Goal: Navigation & Orientation: Find specific page/section

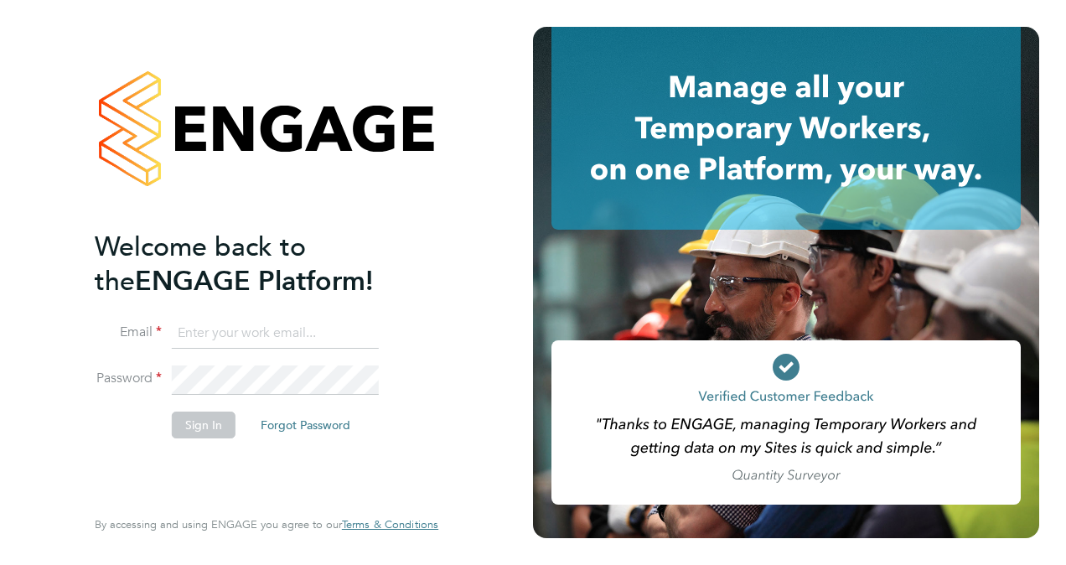
type input "[PERSON_NAME][EMAIL_ADDRESS][PERSON_NAME][DOMAIN_NAME]"
click at [191, 432] on button "Sign In" at bounding box center [204, 424] width 64 height 27
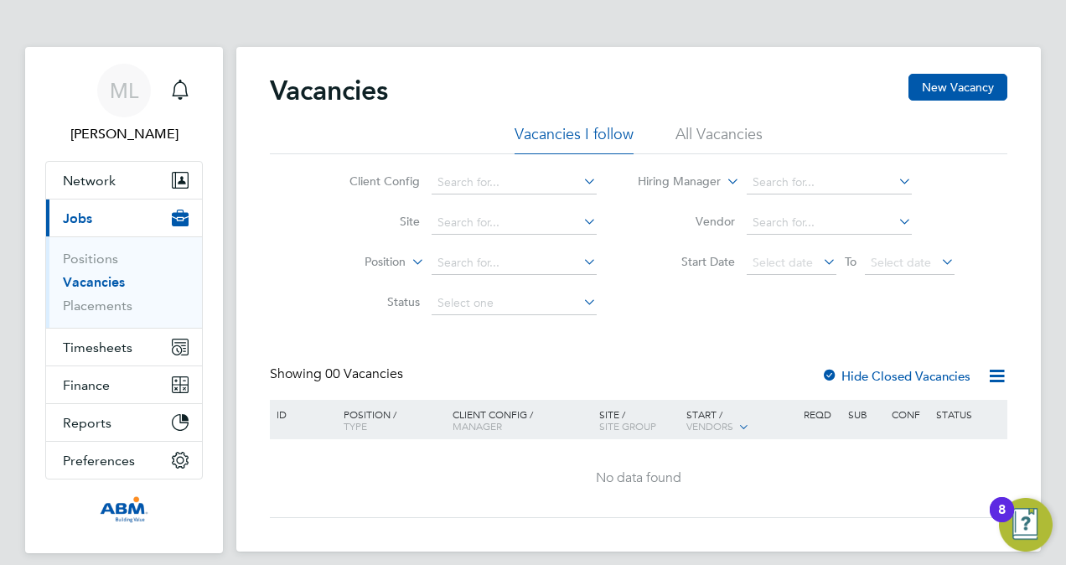
click at [1022, 513] on img "Open Resource Center, 8 new notifications" at bounding box center [1026, 525] width 54 height 54
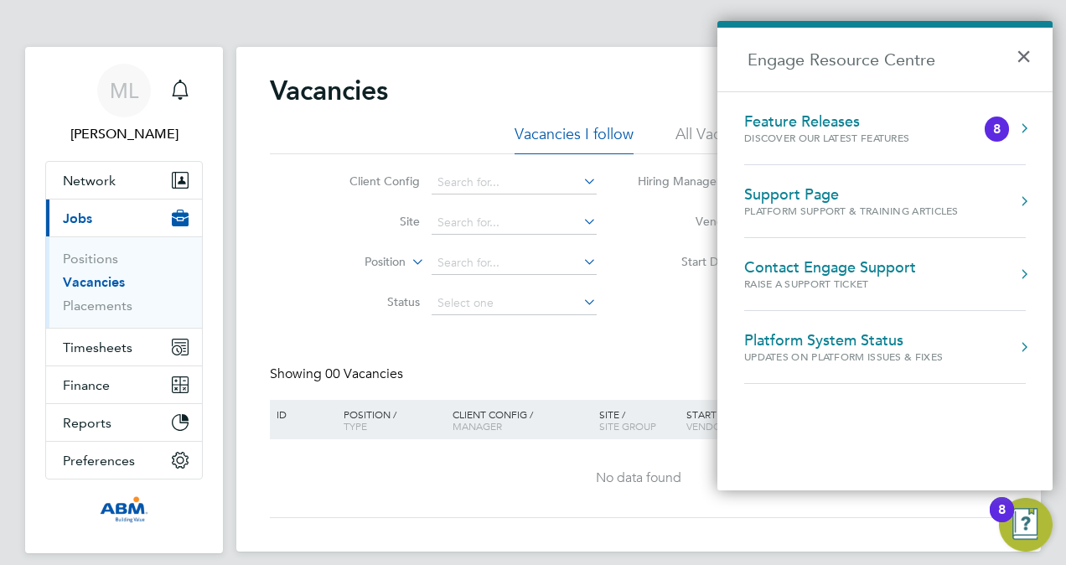
click at [935, 517] on div "ID Position / Type Client Config / Manager Site / Site Group Start / Vendors Re…" at bounding box center [638, 459] width 737 height 118
click at [604, 54] on div "Vacancies New Vacancy Vacancies I follow All Vacancies Client Config Site Posit…" at bounding box center [638, 299] width 804 height 504
click at [458, 77] on div "Vacancies New Vacancy" at bounding box center [638, 99] width 737 height 50
click at [1017, 52] on button "×" at bounding box center [1028, 51] width 24 height 37
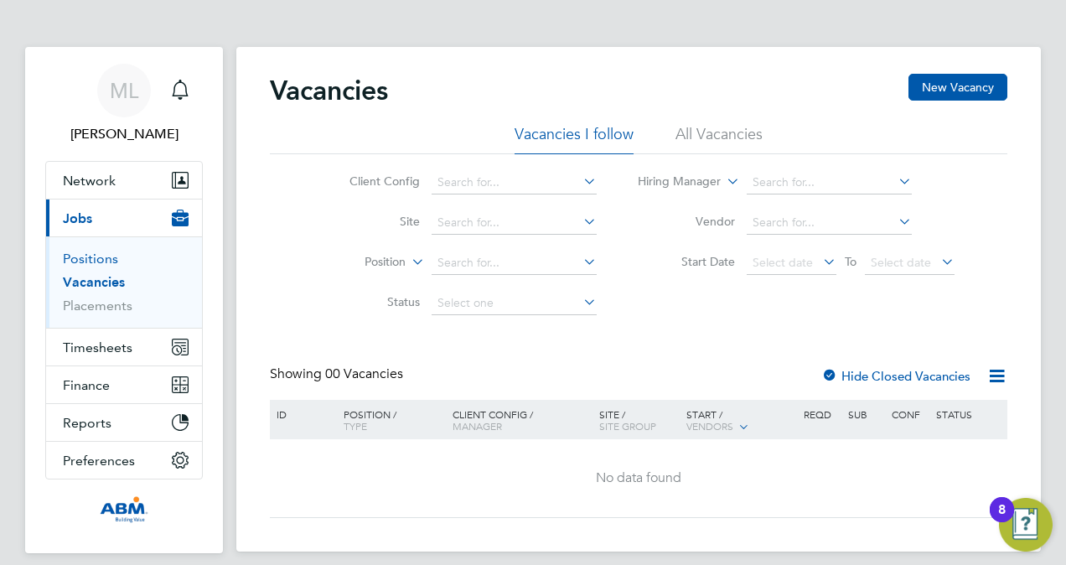
click at [99, 260] on link "Positions" at bounding box center [90, 259] width 55 height 16
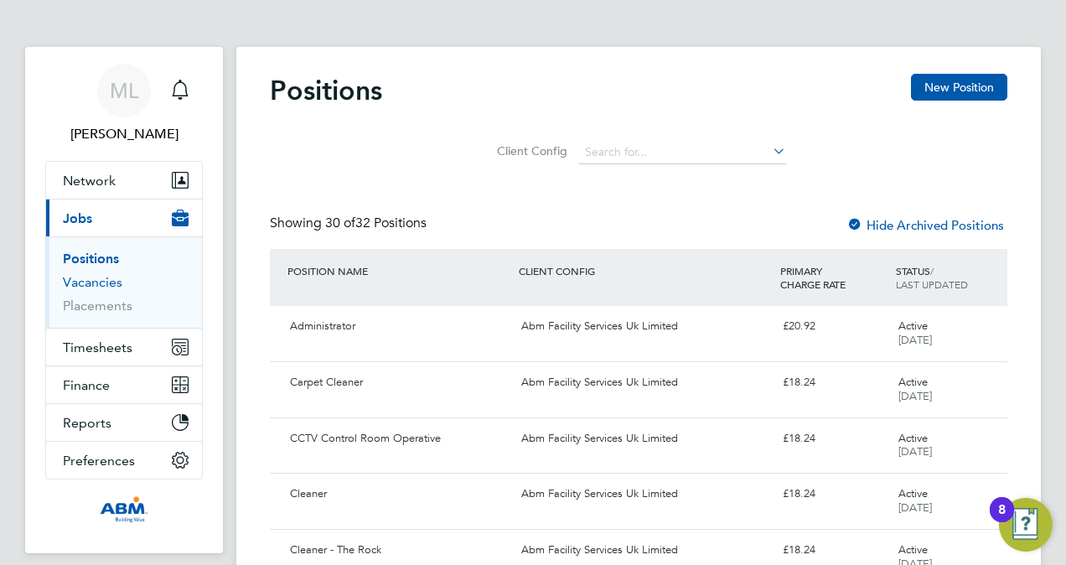
click at [92, 277] on link "Vacancies" at bounding box center [92, 282] width 59 height 16
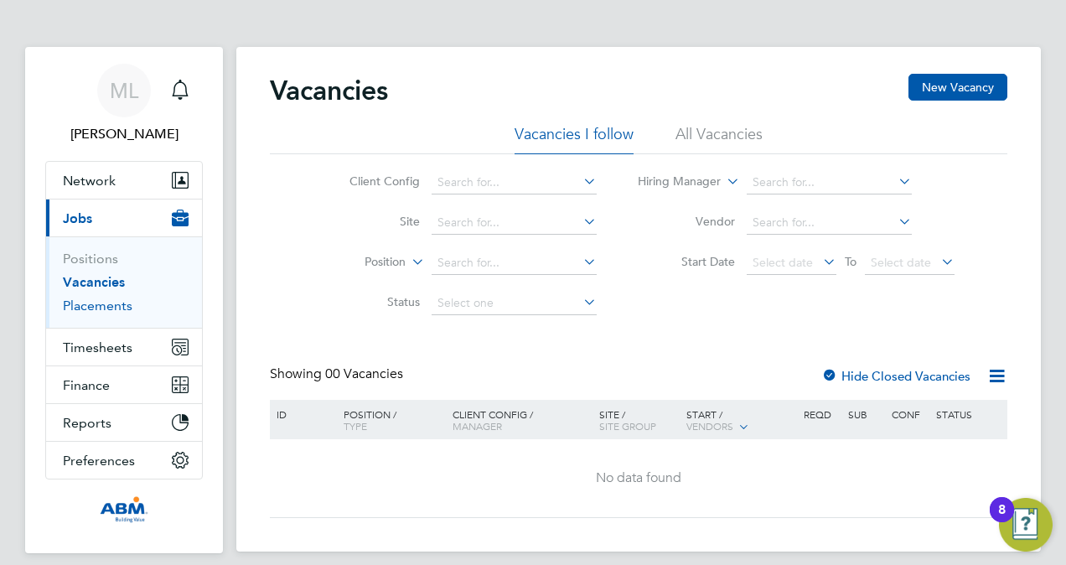
click at [92, 305] on link "Placements" at bounding box center [98, 305] width 70 height 16
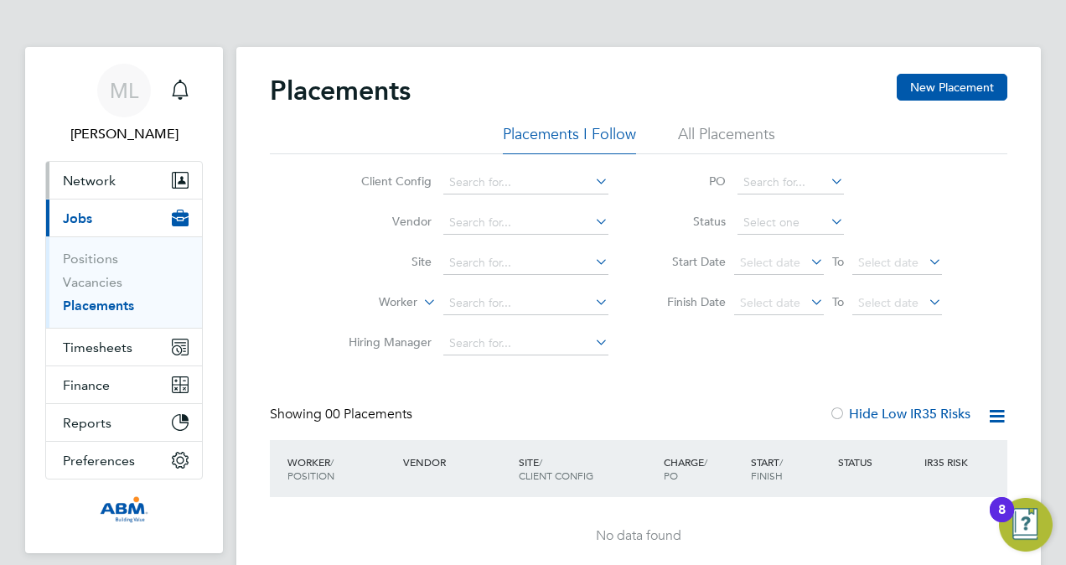
click at [121, 184] on button "Network" at bounding box center [124, 180] width 156 height 37
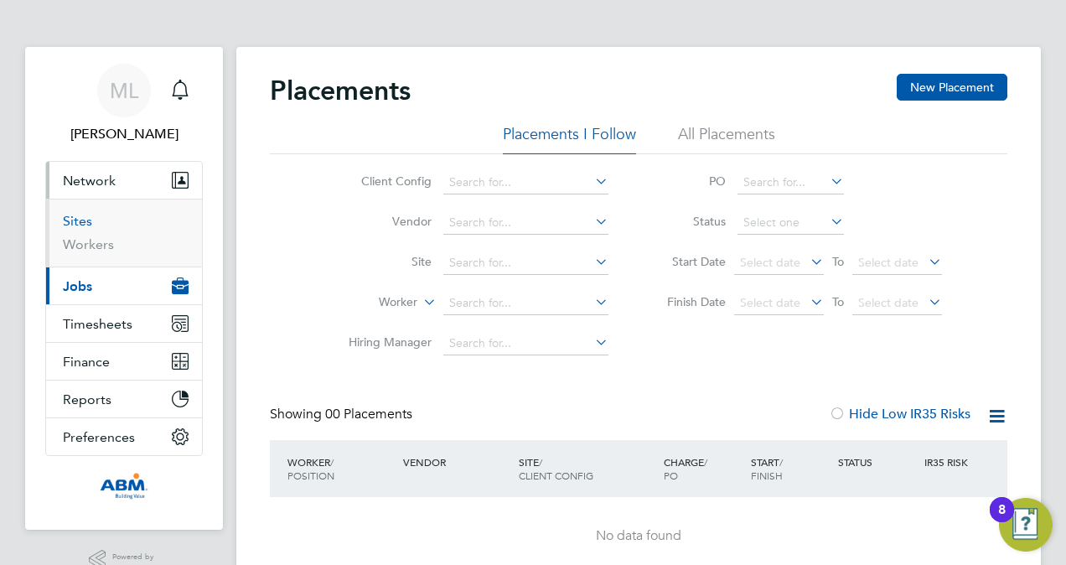
click at [83, 223] on link "Sites" at bounding box center [77, 221] width 29 height 16
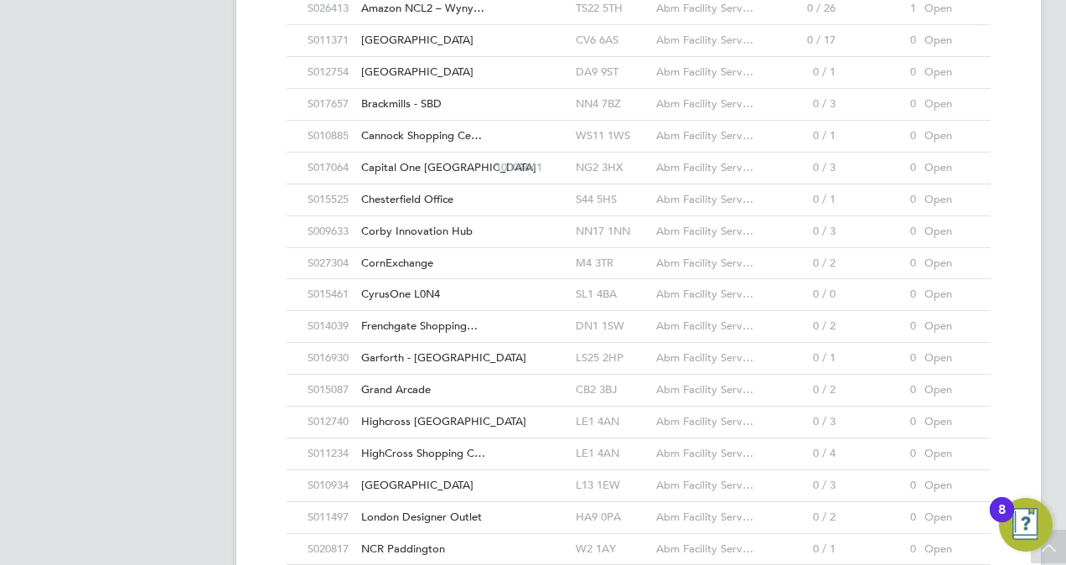
click at [1024, 336] on div "Sites New Site Search Showing 30 of 52 Sites Hide Closed Sites ID Site Name / R…" at bounding box center [638, 104] width 804 height 1280
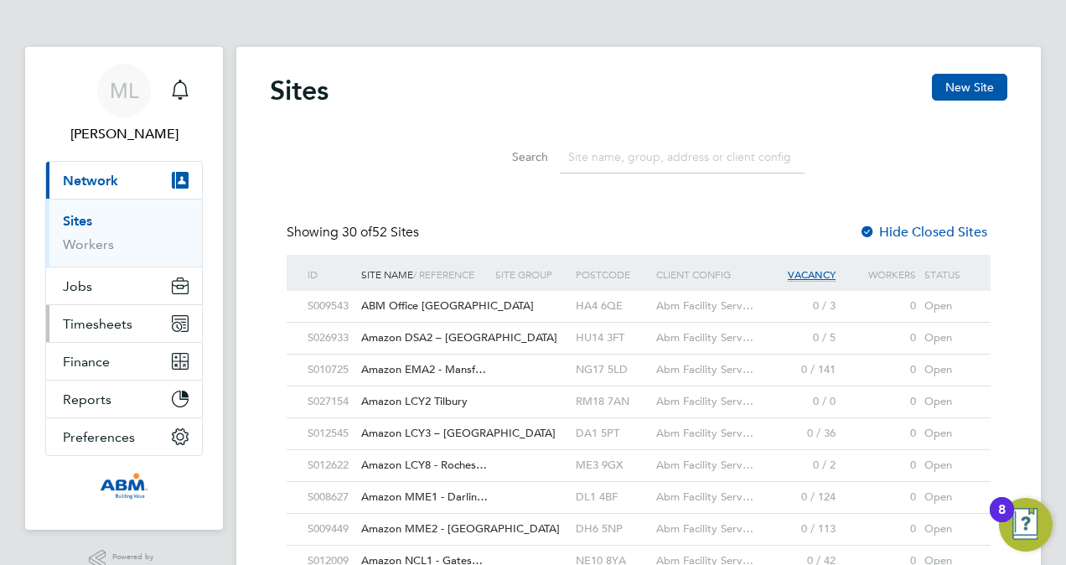
click at [96, 333] on button "Timesheets" at bounding box center [124, 323] width 156 height 37
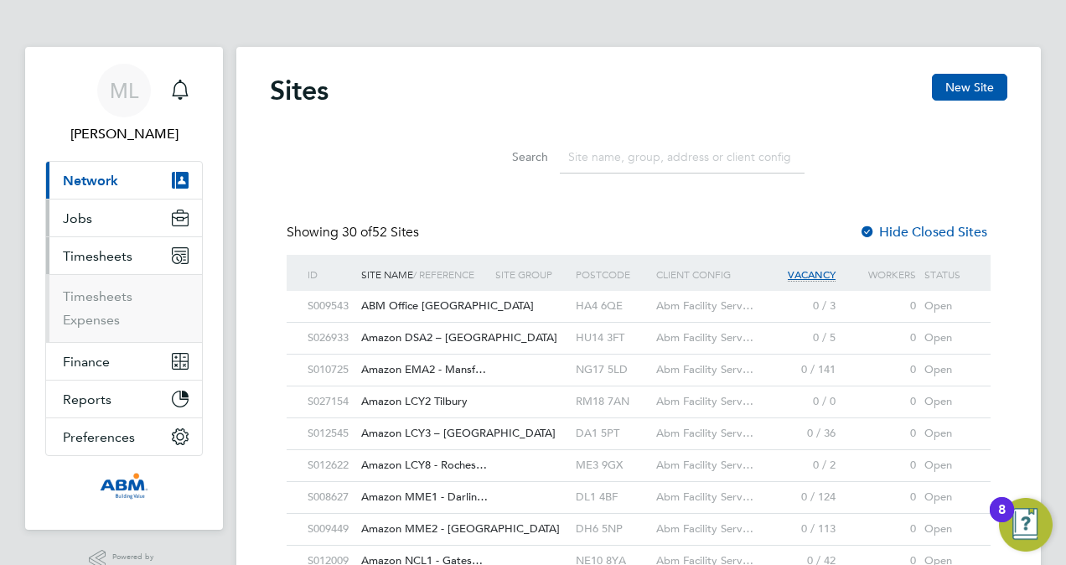
click at [87, 224] on span "Jobs" at bounding box center [77, 218] width 29 height 16
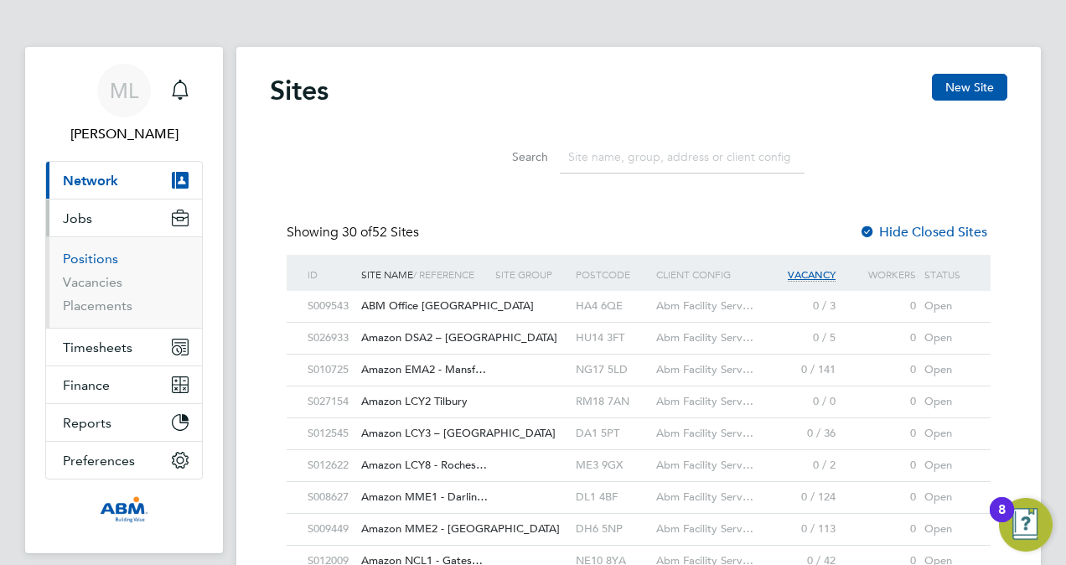
click at [87, 256] on link "Positions" at bounding box center [90, 259] width 55 height 16
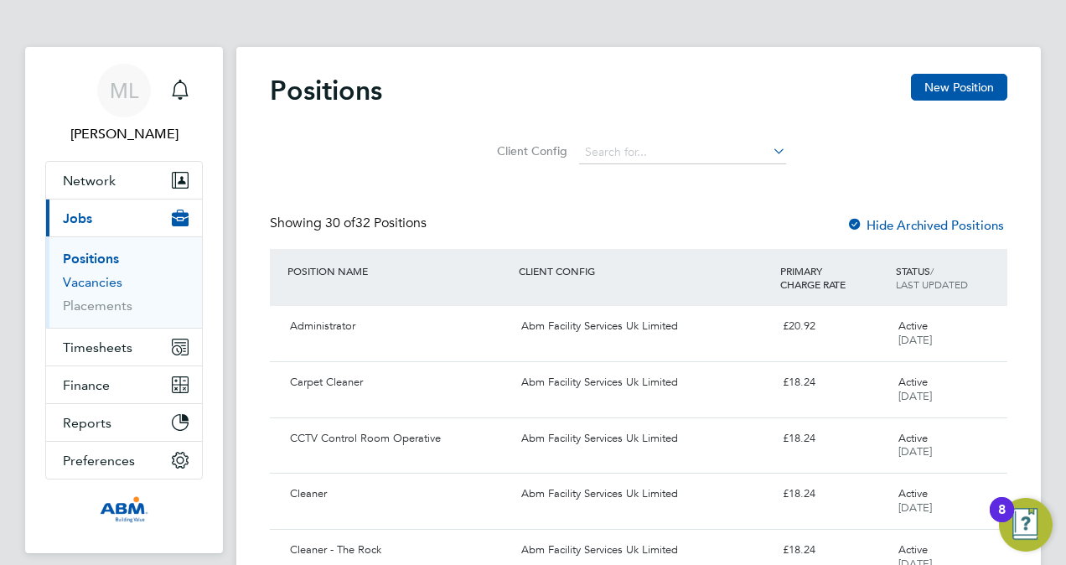
click at [90, 277] on link "Vacancies" at bounding box center [92, 282] width 59 height 16
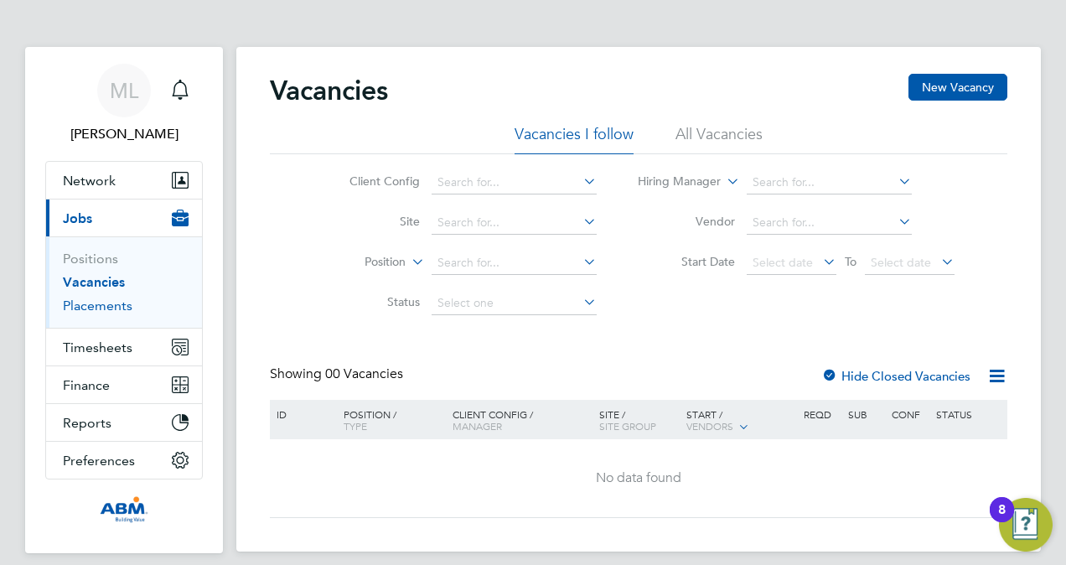
click at [91, 307] on link "Placements" at bounding box center [98, 305] width 70 height 16
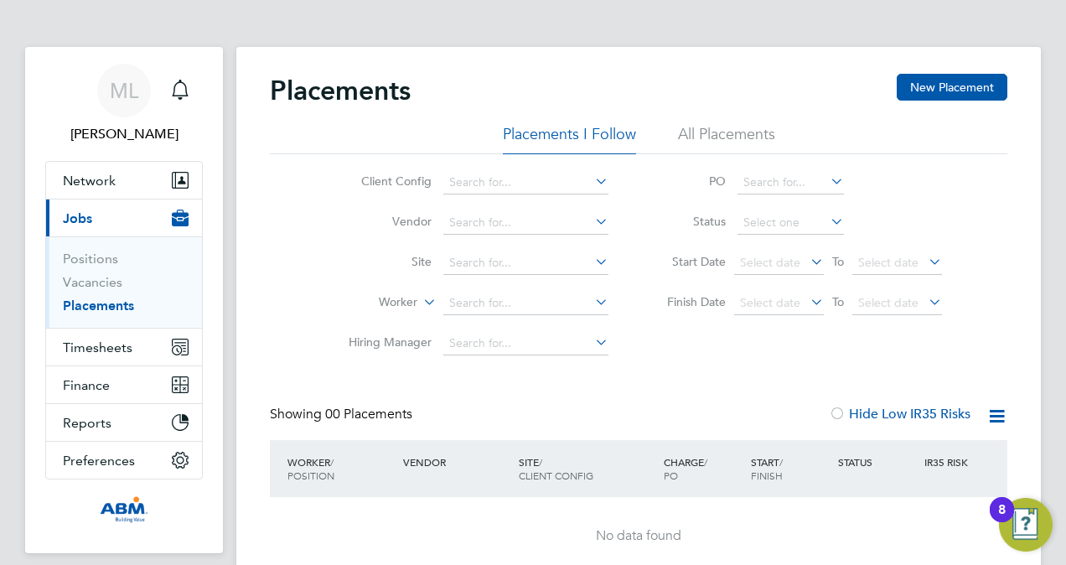
click at [1031, 516] on img "Open Resource Center, 8 new notifications" at bounding box center [1026, 525] width 54 height 54
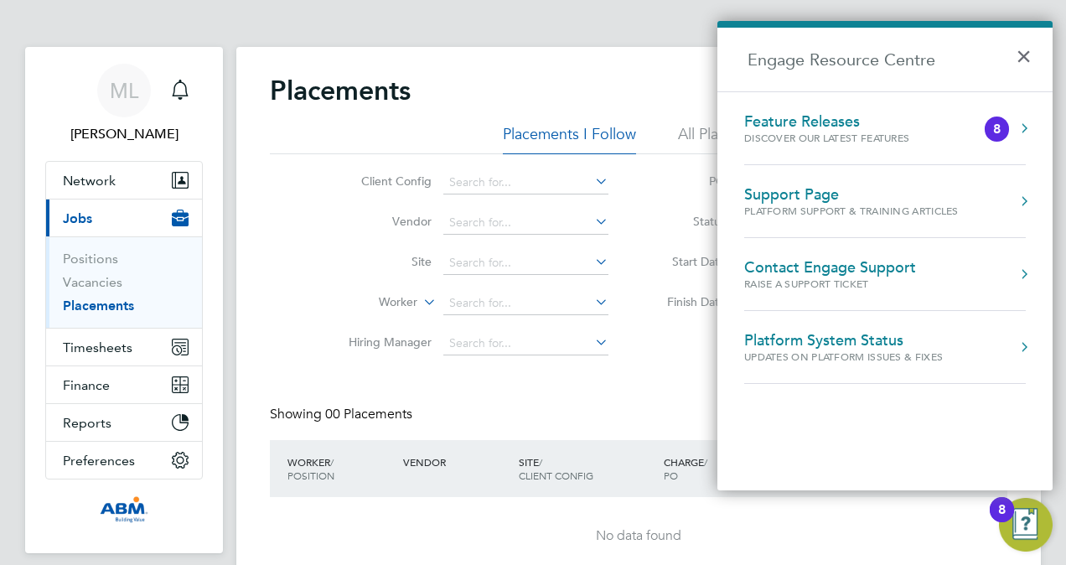
click at [538, 96] on div "Placements New Placement" at bounding box center [638, 99] width 737 height 50
click at [1017, 54] on button "×" at bounding box center [1028, 51] width 24 height 37
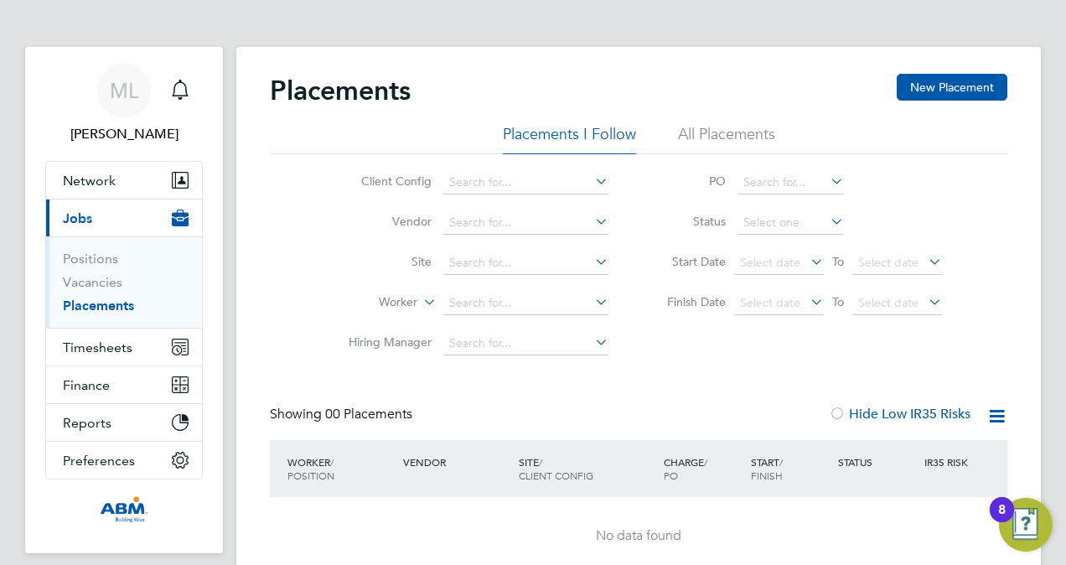
click at [300, 202] on div "Client Config Vendor Site Worker Hiring Manager PO Status Start Date Select dat…" at bounding box center [638, 258] width 737 height 209
click at [694, 139] on li "All Placements" at bounding box center [726, 139] width 97 height 30
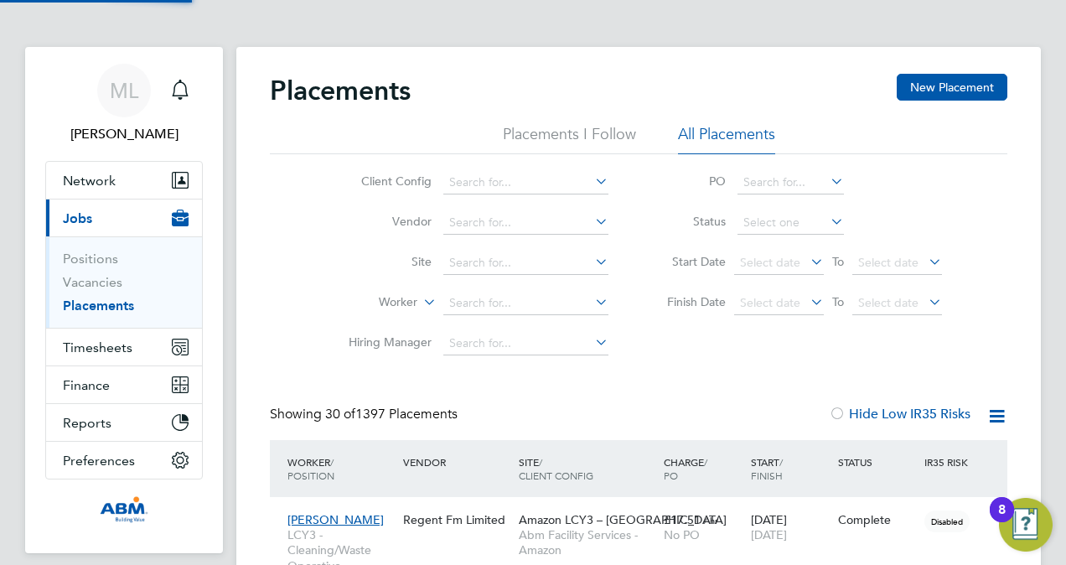
scroll to position [78, 116]
click at [992, 420] on icon at bounding box center [996, 416] width 21 height 21
click at [965, 354] on div "Client Config Vendor Site Worker Hiring Manager PO Status Start Date Select dat…" at bounding box center [638, 258] width 737 height 209
click at [743, 359] on div "Client Config Vendor Site Worker Hiring Manager PO Status Start Date Select dat…" at bounding box center [638, 258] width 737 height 209
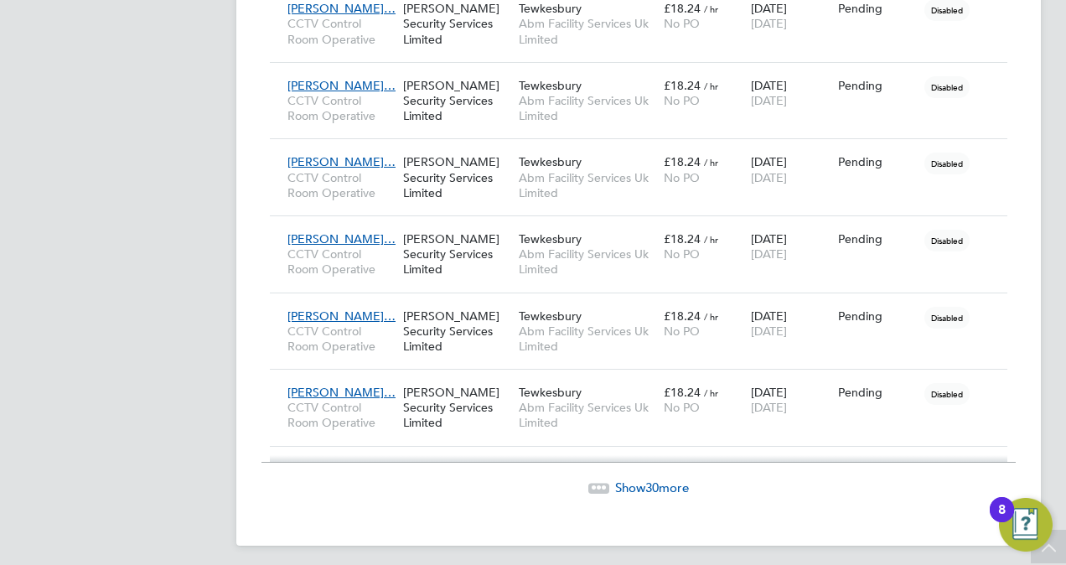
click at [642, 479] on span "Show 30 more" at bounding box center [652, 487] width 74 height 16
